Goal: Information Seeking & Learning: Learn about a topic

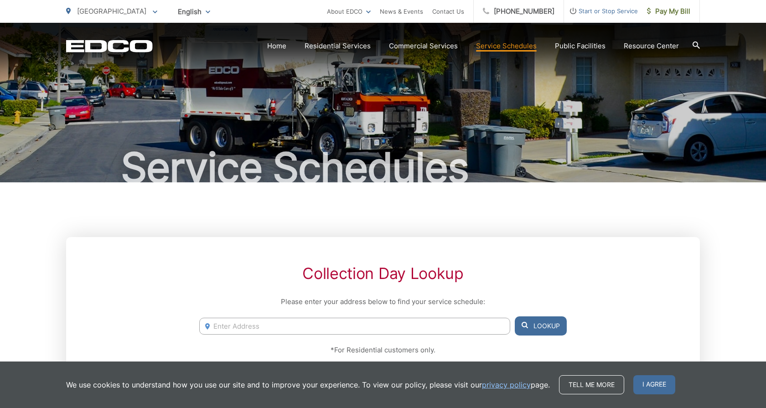
click at [217, 326] on input "Enter Address" at bounding box center [354, 326] width 311 height 17
type input "3913 Ohio St."
click at [541, 324] on button "Lookup" at bounding box center [541, 326] width 52 height 19
click at [662, 383] on span "I agree" at bounding box center [655, 384] width 42 height 19
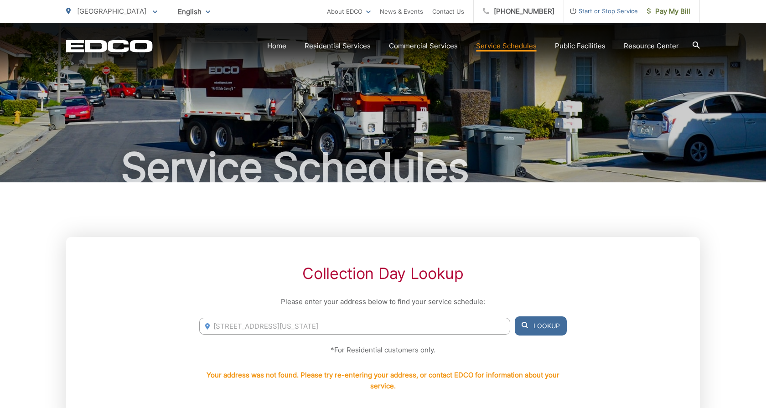
click at [546, 322] on button "Lookup" at bounding box center [541, 326] width 52 height 19
click at [548, 326] on button "Lookup" at bounding box center [541, 326] width 52 height 19
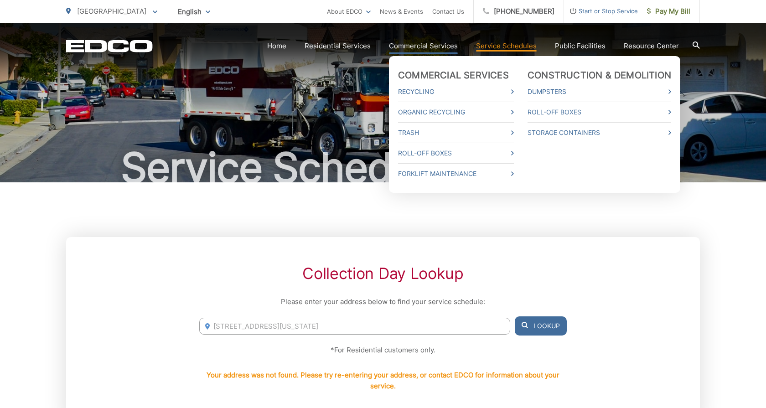
click at [423, 47] on link "Commercial Services" at bounding box center [423, 46] width 69 height 11
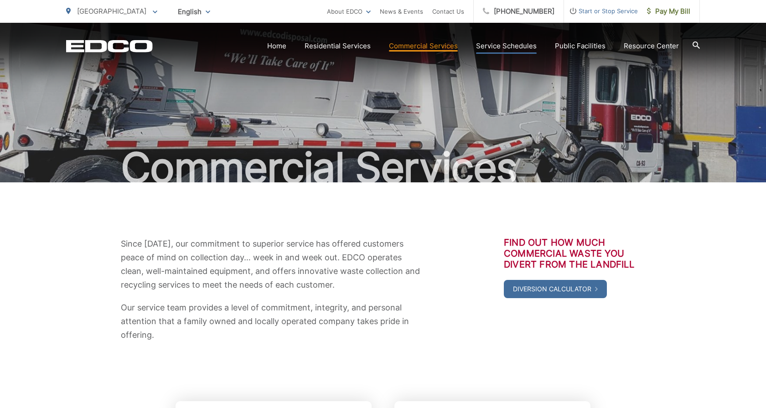
click at [511, 46] on link "Service Schedules" at bounding box center [506, 46] width 61 height 11
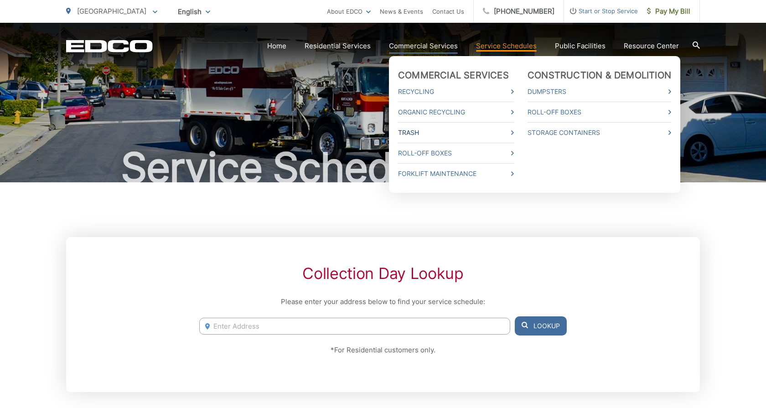
click at [426, 134] on link "Trash" at bounding box center [456, 132] width 116 height 11
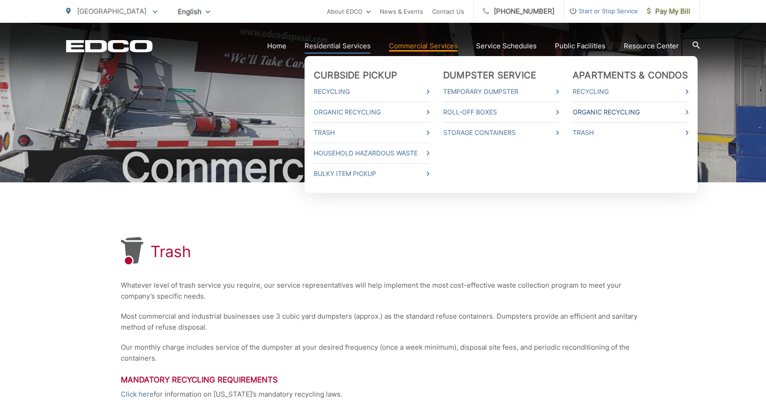
click at [616, 111] on link "Organic Recycling" at bounding box center [631, 112] width 116 height 11
